Goal: Information Seeking & Learning: Learn about a topic

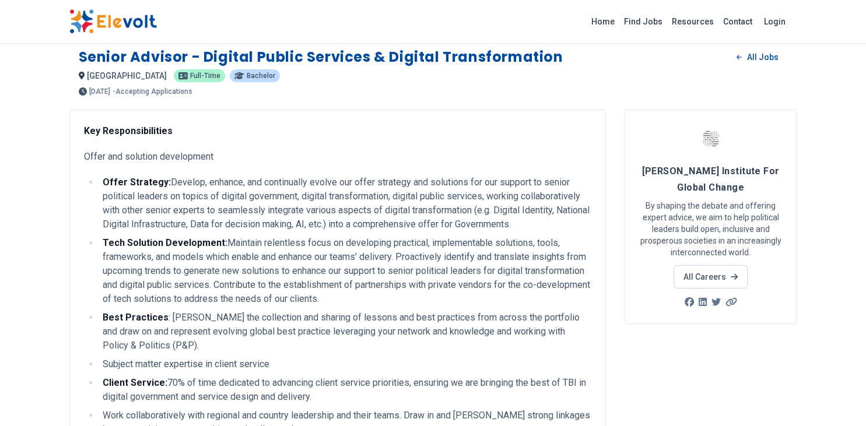
scroll to position [8, 0]
click at [708, 274] on link "All Careers" at bounding box center [710, 277] width 74 height 23
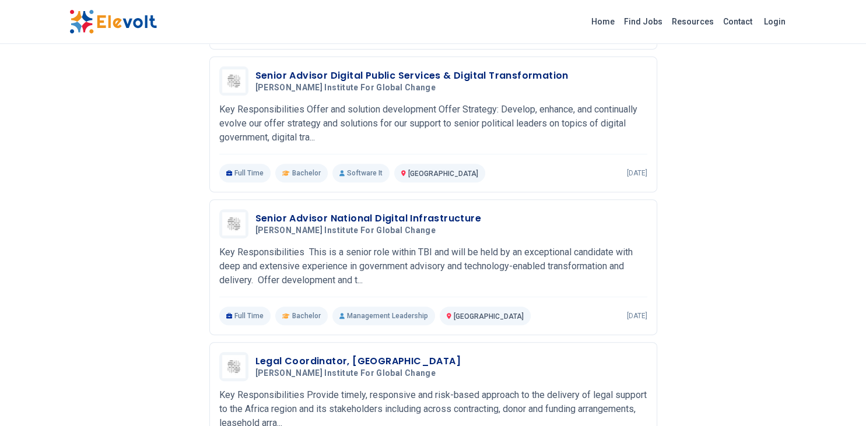
scroll to position [424, 0]
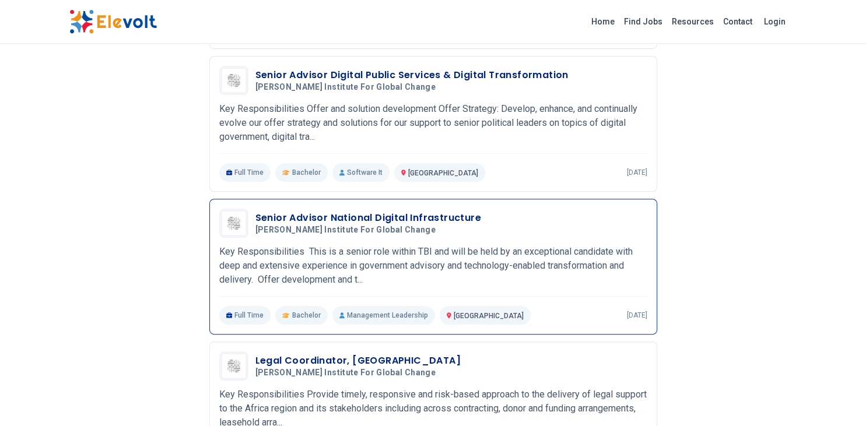
click at [400, 217] on h3 "Senior Advisor National Digital Infrastructure" at bounding box center [368, 218] width 226 height 14
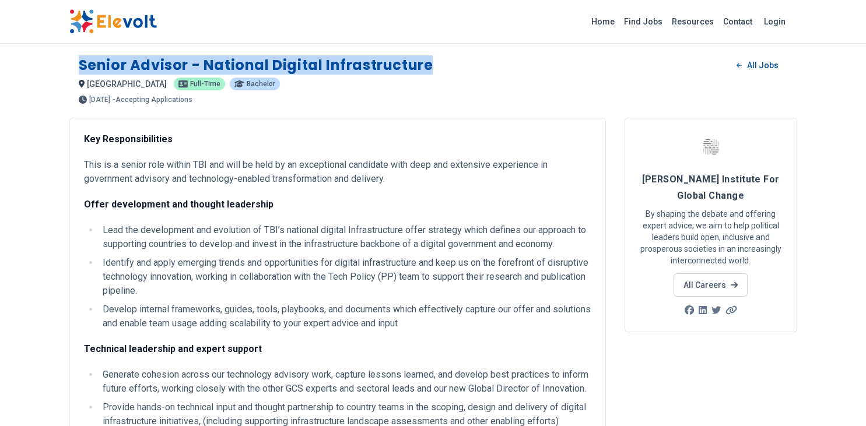
drag, startPoint x: 81, startPoint y: 62, endPoint x: 431, endPoint y: 61, distance: 349.7
click at [431, 61] on div "Senior Advisor - National Digital Infrastructure All Jobs" at bounding box center [433, 65] width 709 height 19
copy h1 "Senior Advisor - National Digital Infrastructure"
